Goal: Task Accomplishment & Management: Manage account settings

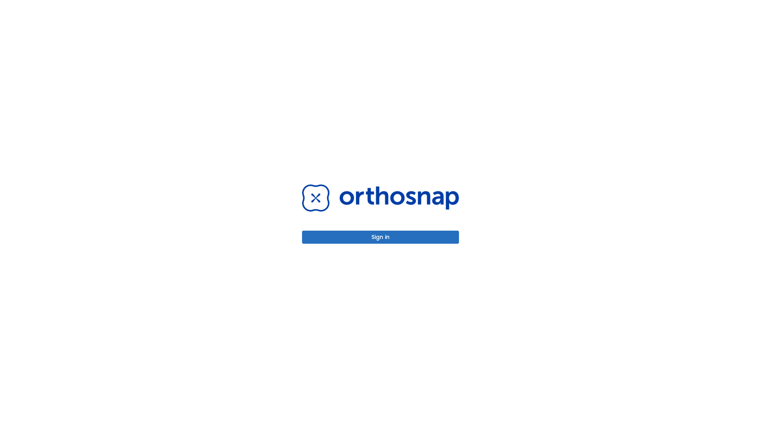
click at [380, 237] on button "Sign in" at bounding box center [380, 237] width 157 height 13
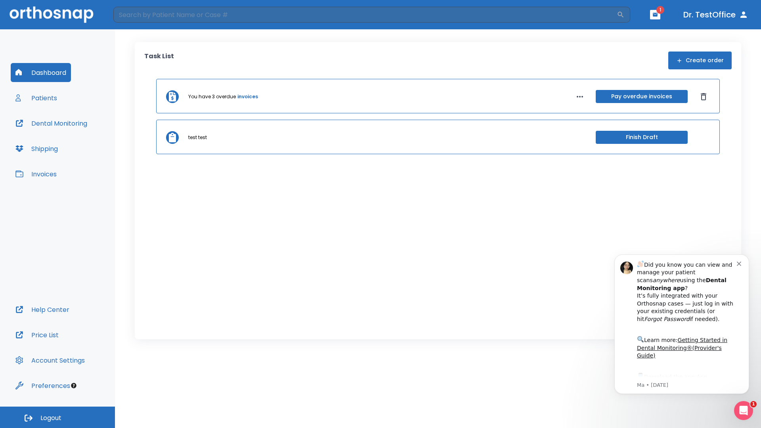
click at [57, 417] on span "Logout" at bounding box center [50, 418] width 21 height 9
